Goal: Task Accomplishment & Management: Manage account settings

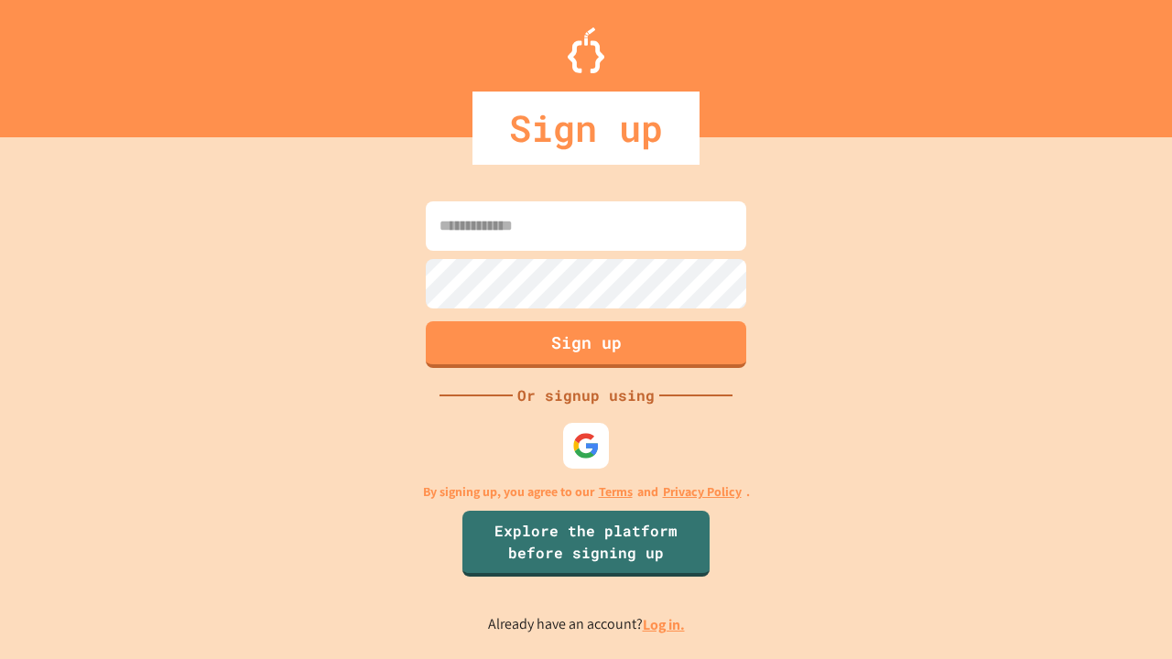
click at [665, 624] on link "Log in." at bounding box center [664, 624] width 42 height 19
